Goal: Information Seeking & Learning: Learn about a topic

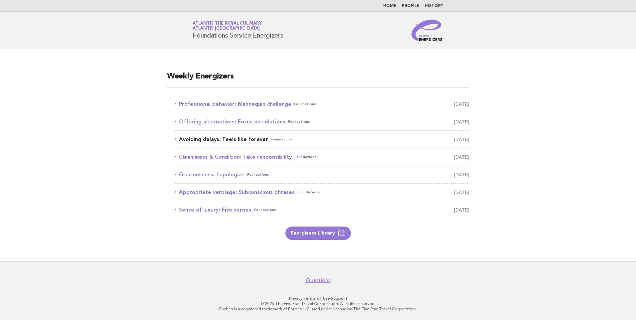
click at [281, 137] on span "Foundations" at bounding box center [282, 139] width 22 height 9
click at [219, 136] on link "Avoiding delays: Feels like forever Foundations September 7" at bounding box center [322, 139] width 294 height 9
click at [246, 140] on link "Avoiding delays: Feels like forever Foundations September 7" at bounding box center [322, 139] width 294 height 9
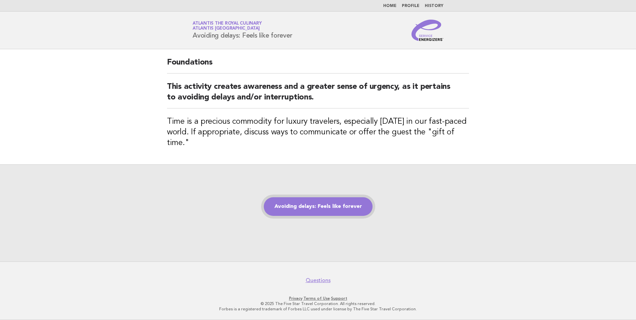
click at [337, 209] on link "Avoiding delays: Feels like forever" at bounding box center [318, 206] width 109 height 19
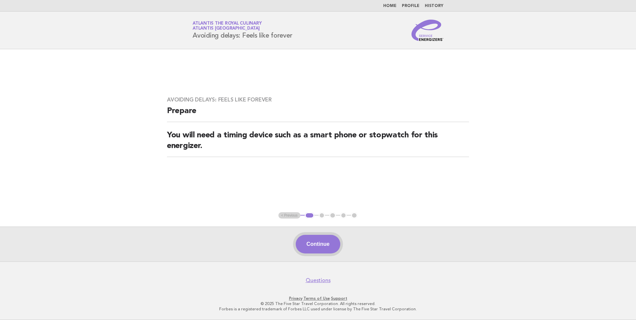
click at [320, 242] on button "Continue" at bounding box center [318, 244] width 44 height 19
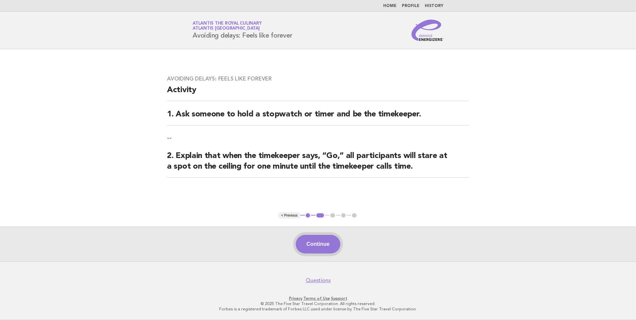
click at [320, 242] on button "Continue" at bounding box center [318, 244] width 44 height 19
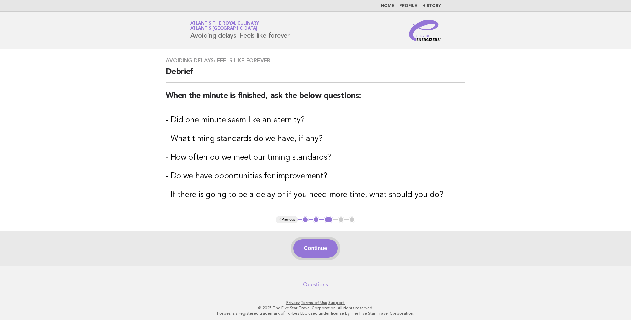
click at [320, 242] on button "Continue" at bounding box center [315, 248] width 44 height 19
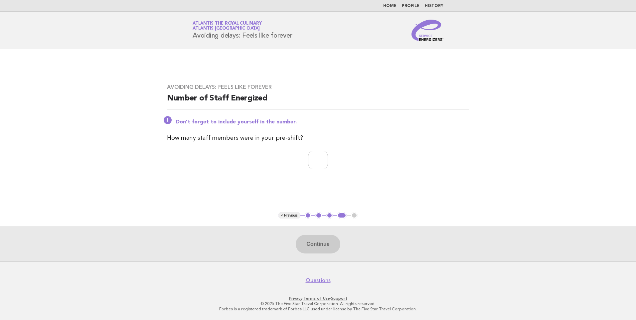
click at [394, 7] on link "Home" at bounding box center [389, 6] width 13 height 4
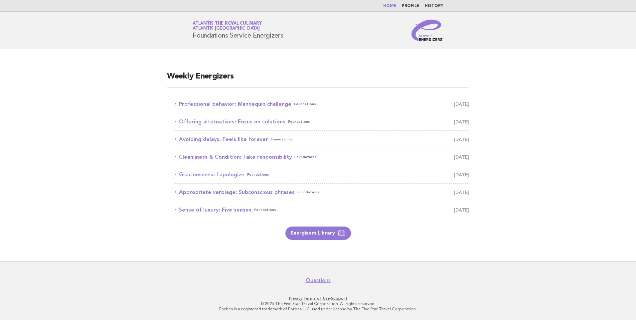
click at [238, 149] on li "Cleanliness & Condition: Take responsibility Foundations [DATE]" at bounding box center [322, 157] width 294 height 18
click at [238, 158] on link "Cleanliness & Condition: Take responsibility Foundations September 8" at bounding box center [322, 156] width 294 height 9
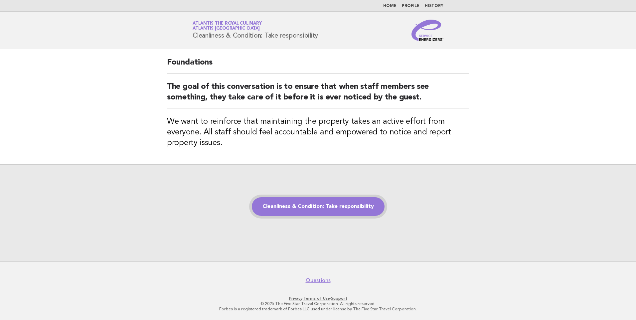
click at [305, 204] on link "Cleanliness & Condition: Take responsibility" at bounding box center [318, 206] width 133 height 19
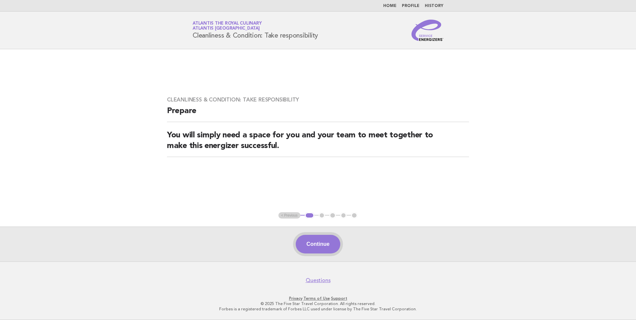
click at [317, 242] on button "Continue" at bounding box center [318, 244] width 44 height 19
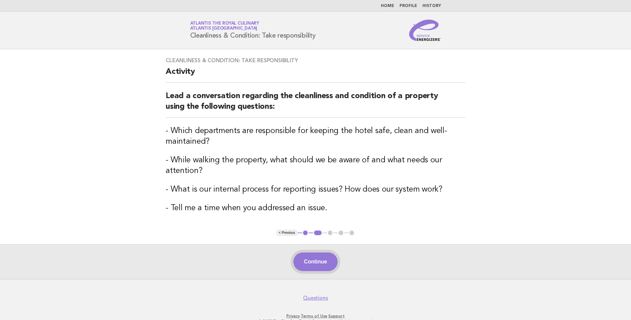
click at [309, 266] on button "Continue" at bounding box center [315, 261] width 44 height 19
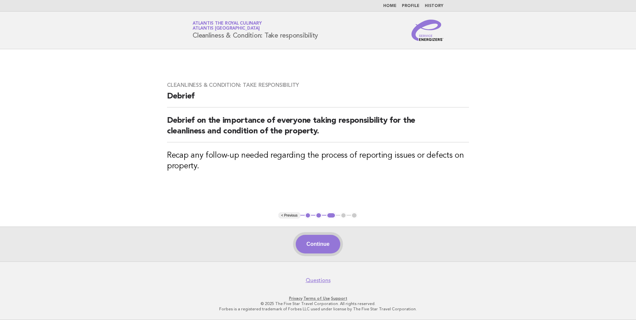
click at [319, 247] on button "Continue" at bounding box center [318, 244] width 44 height 19
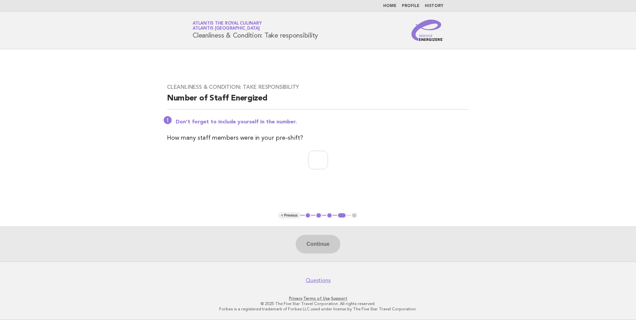
click at [392, 8] on link "Home" at bounding box center [389, 6] width 13 height 4
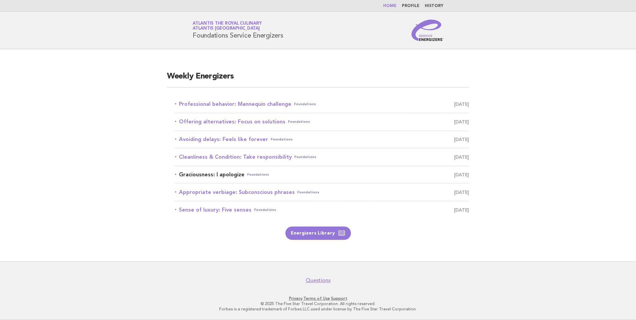
click at [223, 176] on link "Graciousness: I apologize Foundations [DATE]" at bounding box center [322, 174] width 294 height 9
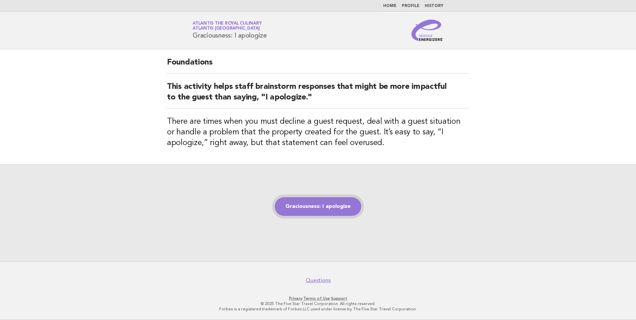
click at [319, 207] on link "Graciousness: I apologize" at bounding box center [318, 206] width 86 height 19
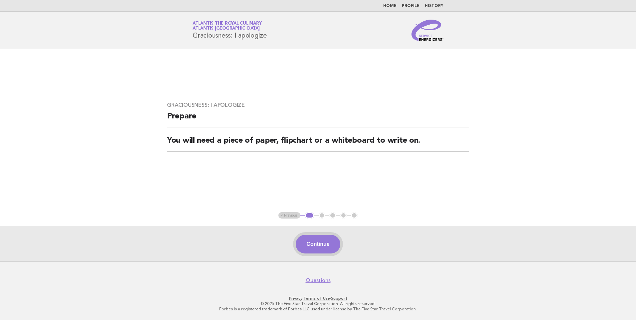
click at [317, 243] on button "Continue" at bounding box center [318, 244] width 44 height 19
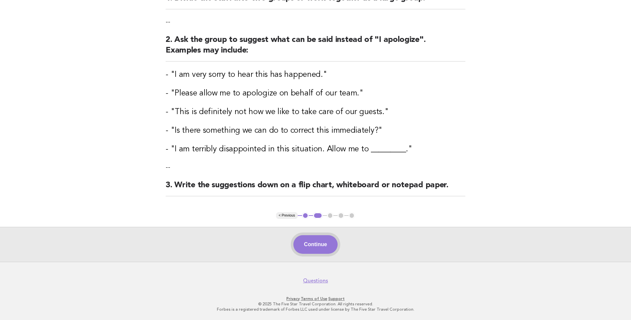
click at [323, 245] on button "Continue" at bounding box center [315, 244] width 44 height 19
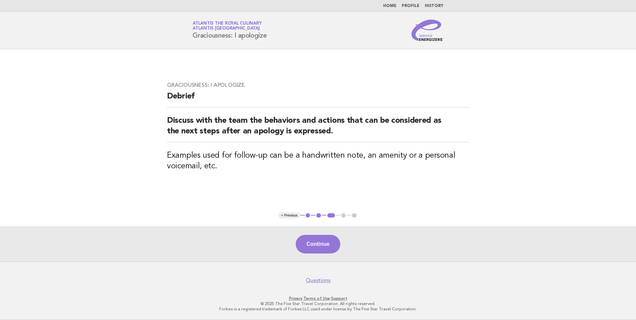
click at [389, 4] on link "Home" at bounding box center [389, 6] width 13 height 4
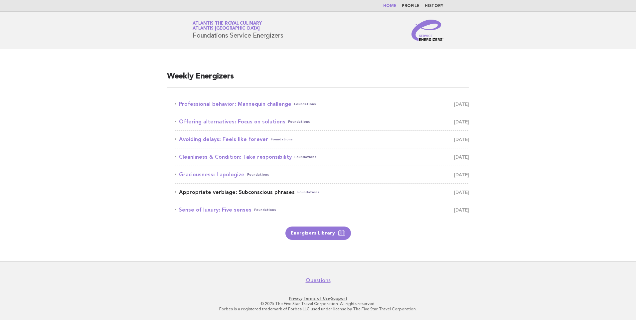
click at [228, 190] on link "Appropriate verbiage: Subconscious phrases Foundations [DATE]" at bounding box center [322, 192] width 294 height 9
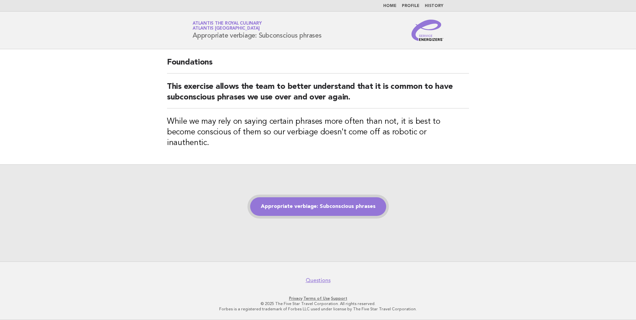
click at [306, 204] on link "Appropriate verbiage: Subconscious phrases" at bounding box center [318, 206] width 136 height 19
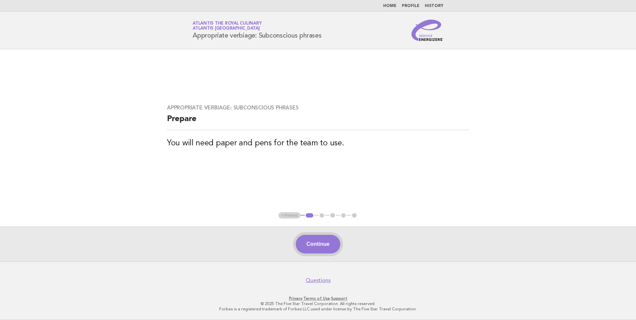
click at [318, 245] on button "Continue" at bounding box center [318, 244] width 44 height 19
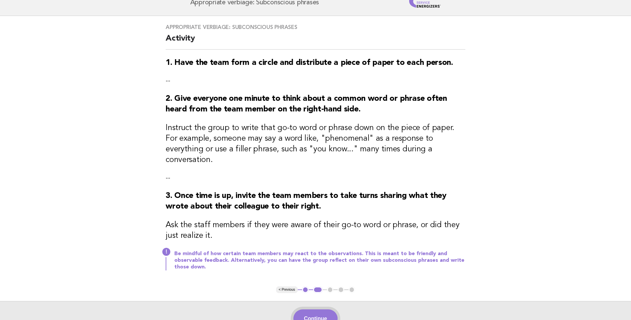
click at [322, 309] on button "Continue" at bounding box center [315, 318] width 44 height 19
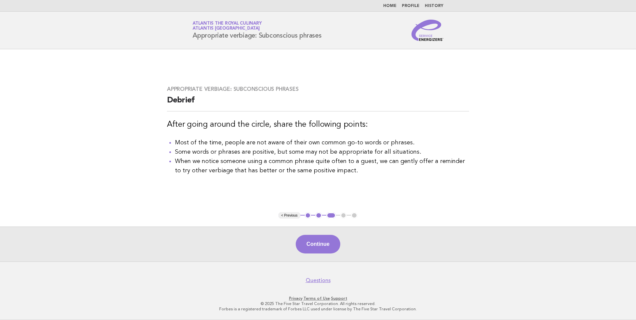
click at [393, 6] on link "Home" at bounding box center [389, 6] width 13 height 4
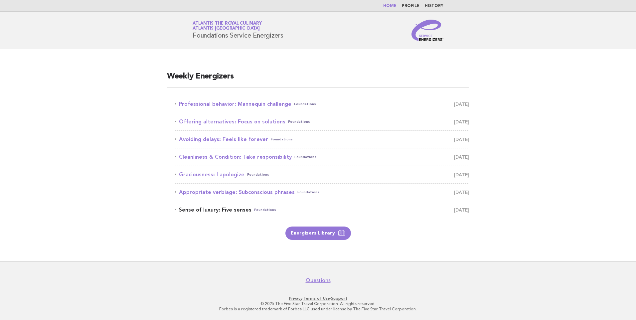
click at [234, 209] on link "Sense of luxury: Five senses Foundations September 11" at bounding box center [322, 209] width 294 height 9
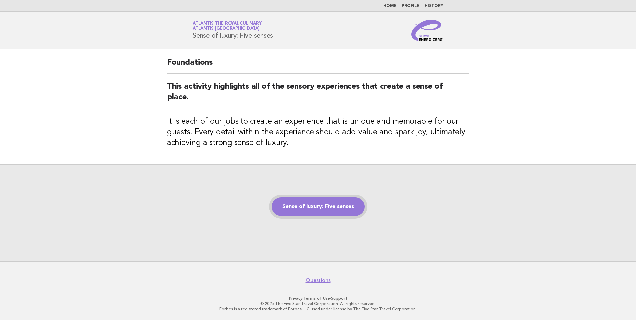
click at [331, 203] on link "Sense of luxury: Five senses" at bounding box center [318, 206] width 93 height 19
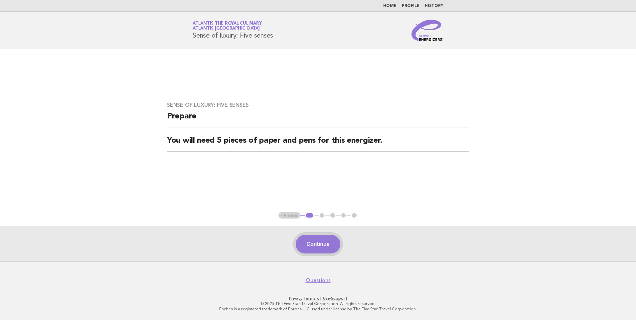
click at [309, 242] on button "Continue" at bounding box center [318, 244] width 44 height 19
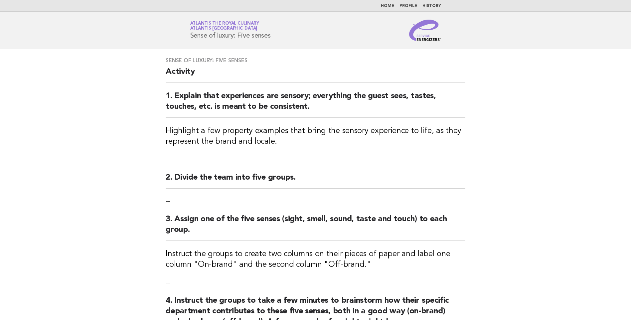
scroll to position [166, 0]
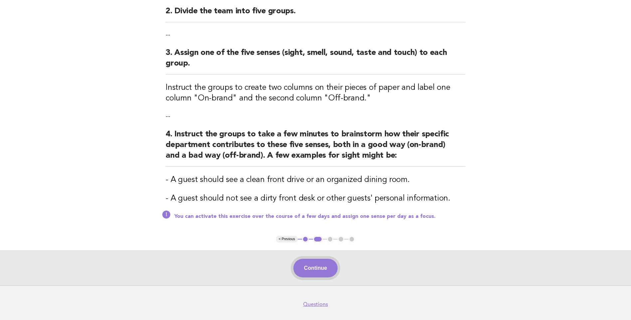
click at [318, 267] on button "Continue" at bounding box center [315, 268] width 44 height 19
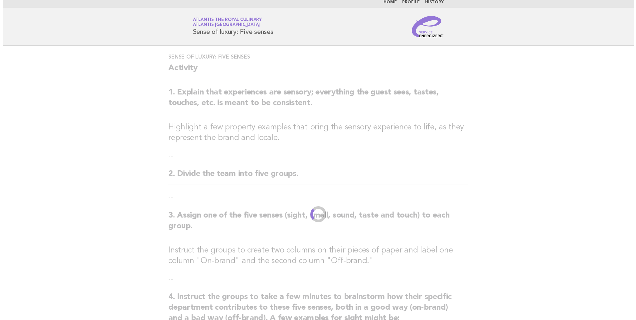
scroll to position [0, 0]
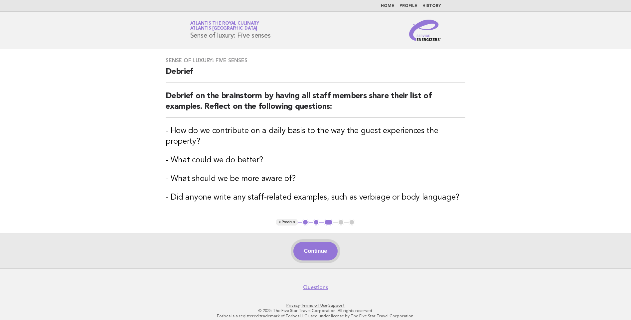
click at [315, 254] on button "Continue" at bounding box center [315, 251] width 44 height 19
